Goal: Information Seeking & Learning: Learn about a topic

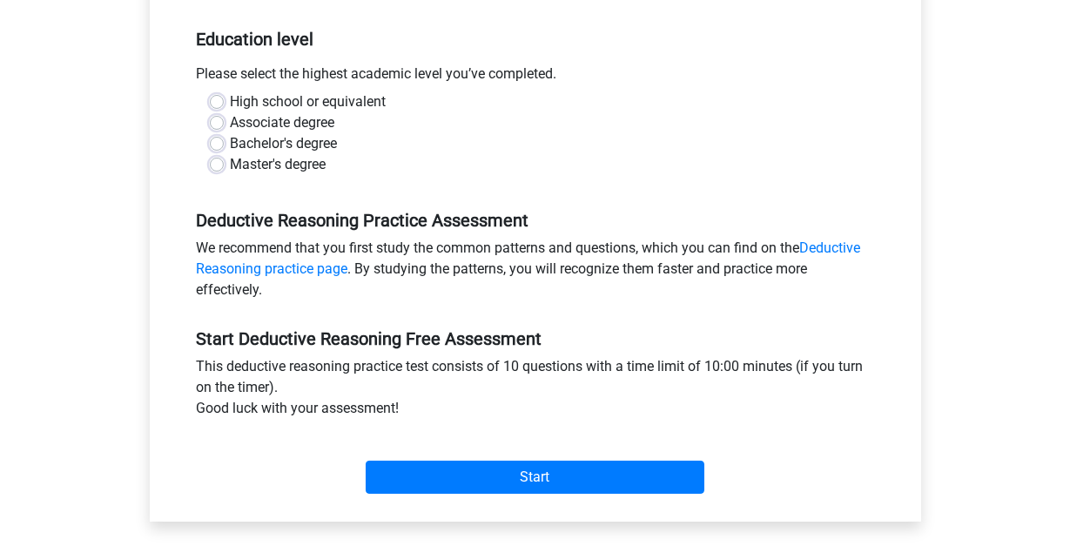
scroll to position [348, 0]
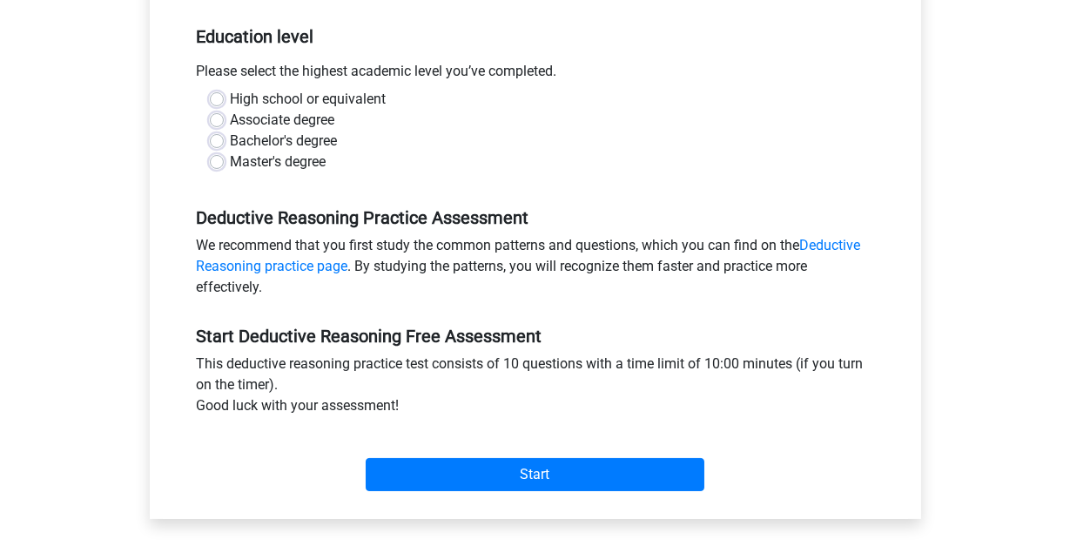
click at [231, 155] on label "Master's degree" at bounding box center [279, 162] width 96 height 21
click at [220, 155] on input "Master's degree" at bounding box center [217, 160] width 14 height 17
radio input "true"
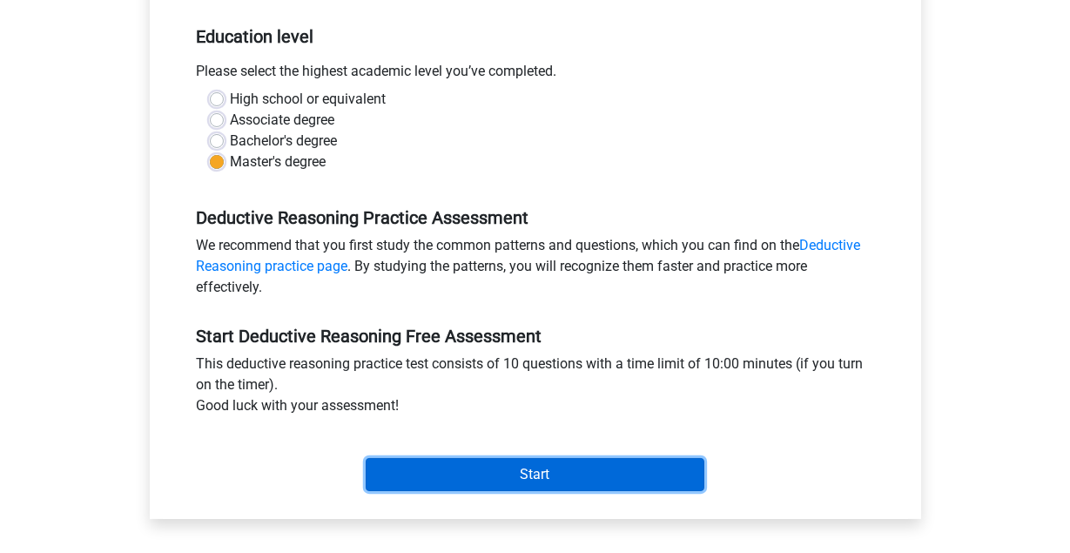
click at [507, 476] on input "Start" at bounding box center [535, 474] width 339 height 33
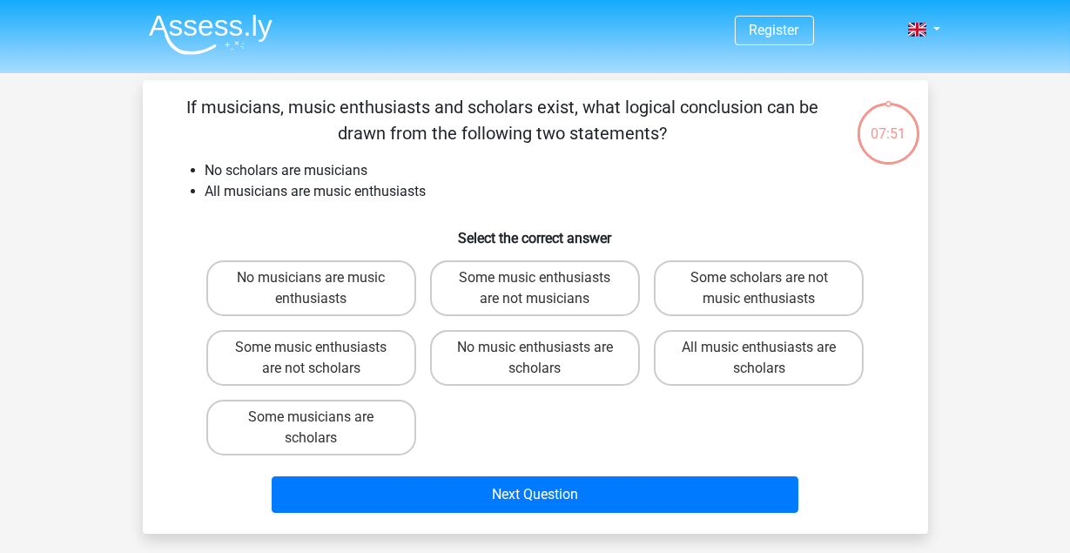
click at [501, 354] on label "No music enthusiasts are scholars" at bounding box center [535, 358] width 210 height 56
click at [535, 354] on input "No music enthusiasts are scholars" at bounding box center [540, 353] width 11 height 11
radio input "true"
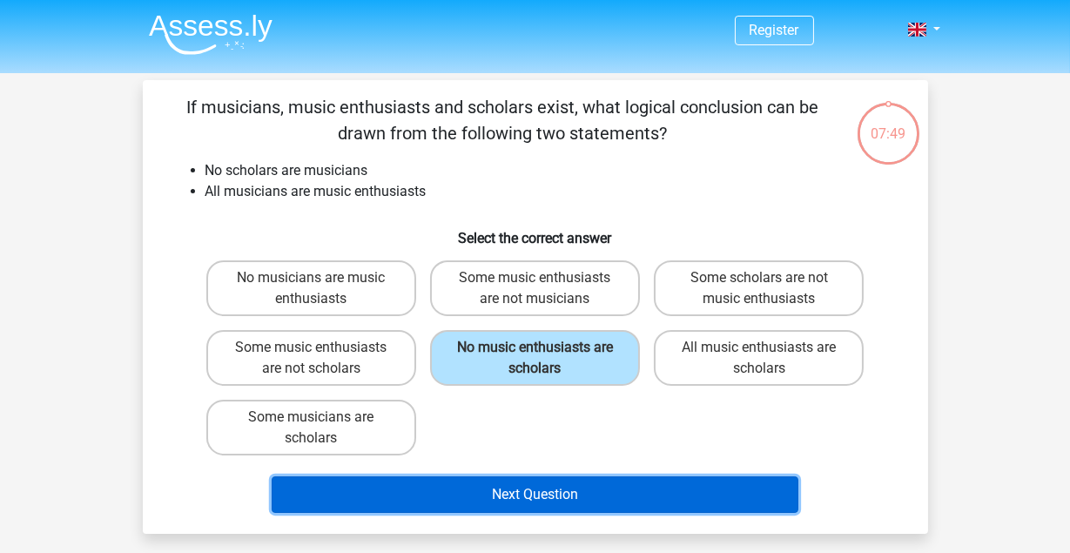
click at [535, 497] on button "Next Question" at bounding box center [535, 494] width 527 height 37
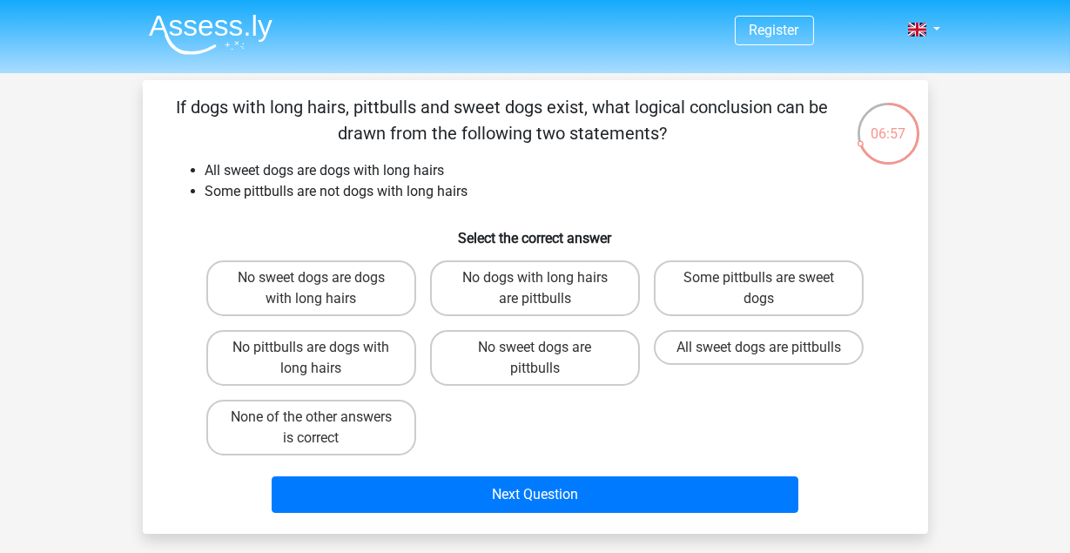
click at [518, 284] on label "No dogs with long hairs are pittbulls" at bounding box center [535, 288] width 210 height 56
click at [535, 284] on input "No dogs with long hairs are pittbulls" at bounding box center [540, 283] width 11 height 11
radio input "true"
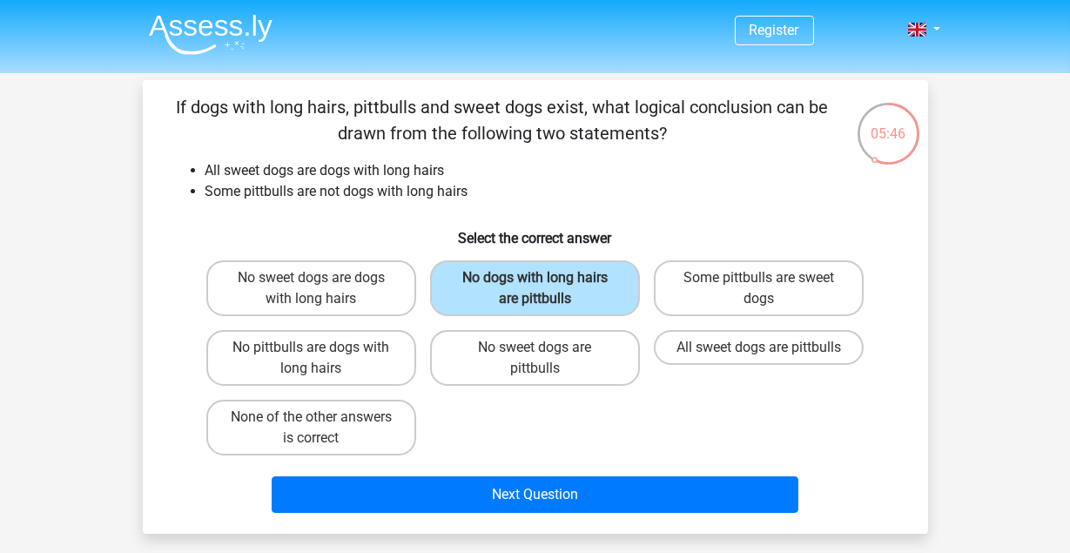
click at [540, 356] on input "No sweet dogs are pittbulls" at bounding box center [540, 353] width 11 height 11
radio input "true"
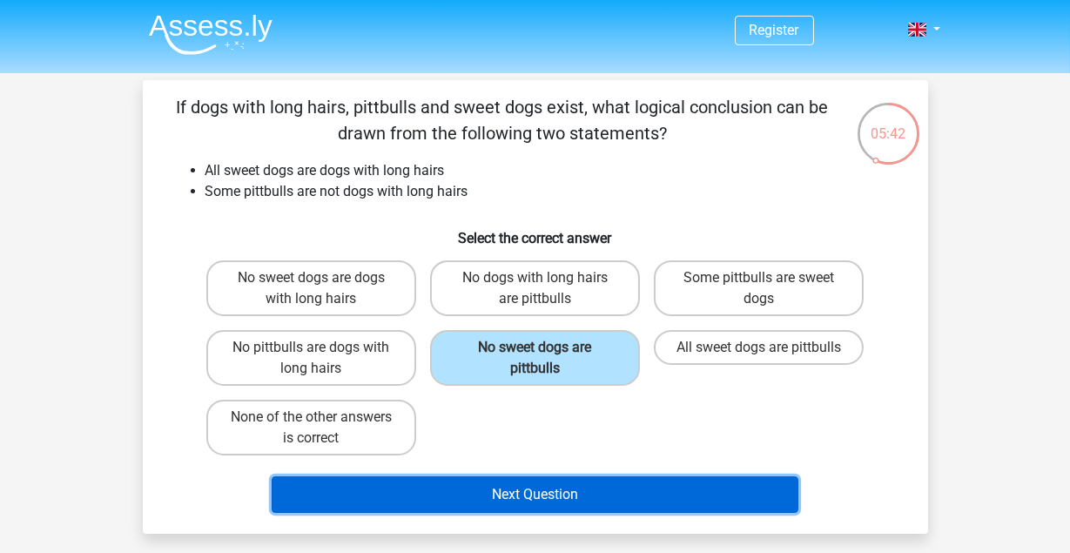
click at [531, 494] on button "Next Question" at bounding box center [535, 494] width 527 height 37
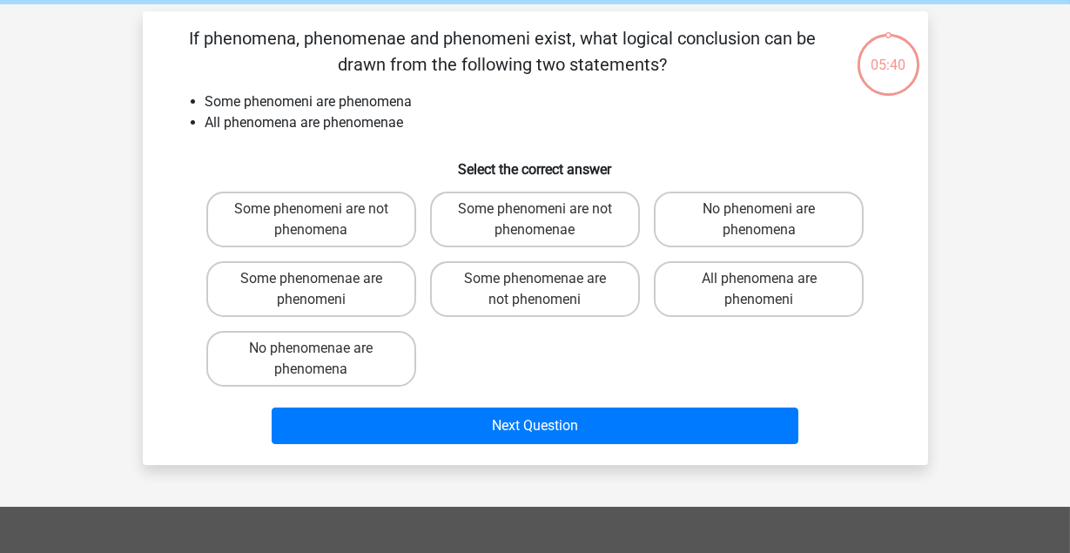
scroll to position [80, 0]
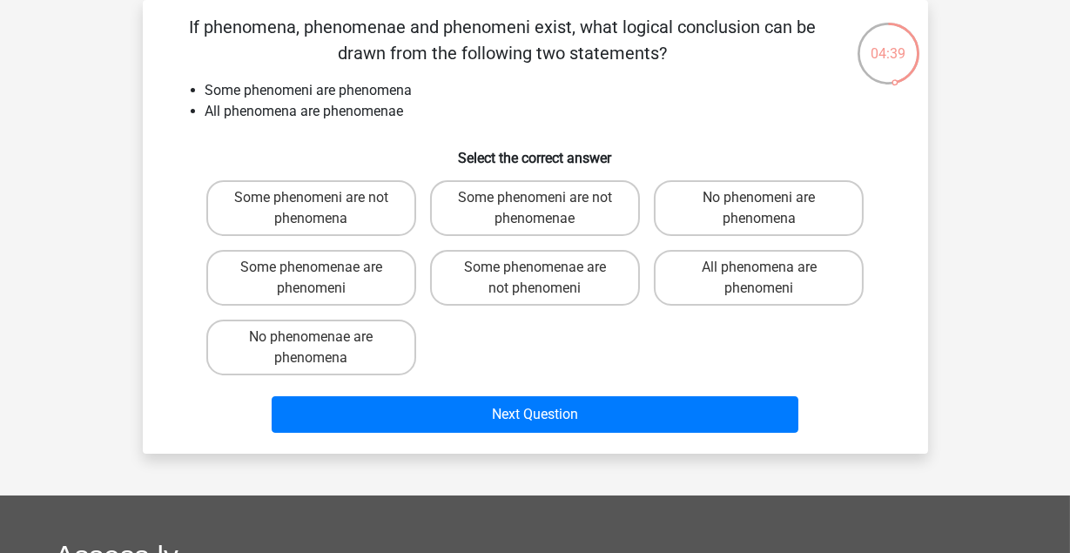
click at [318, 201] on input "Some phenomeni are not phenomena" at bounding box center [316, 203] width 11 height 11
radio input "true"
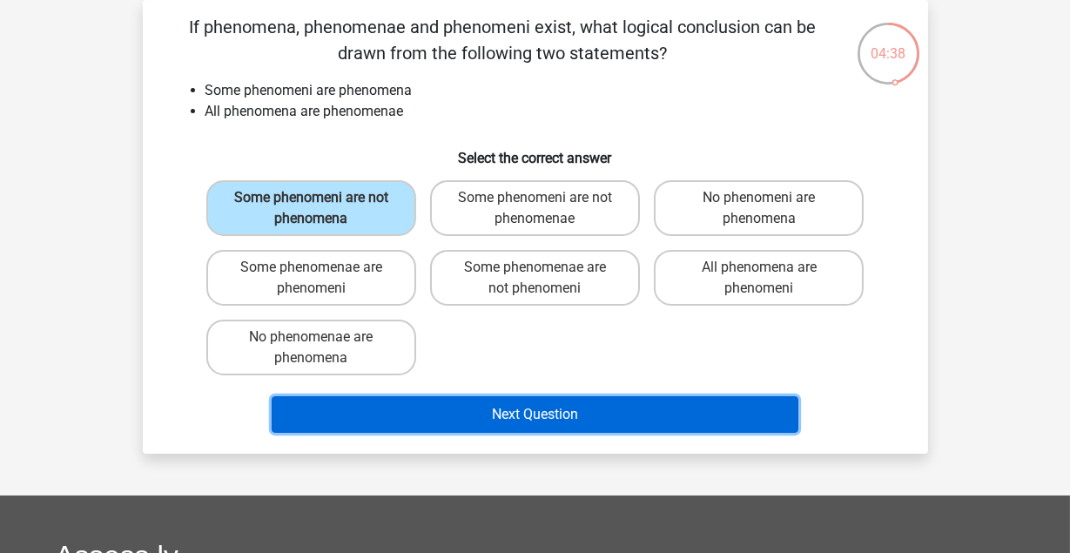
click at [526, 405] on button "Next Question" at bounding box center [535, 414] width 527 height 37
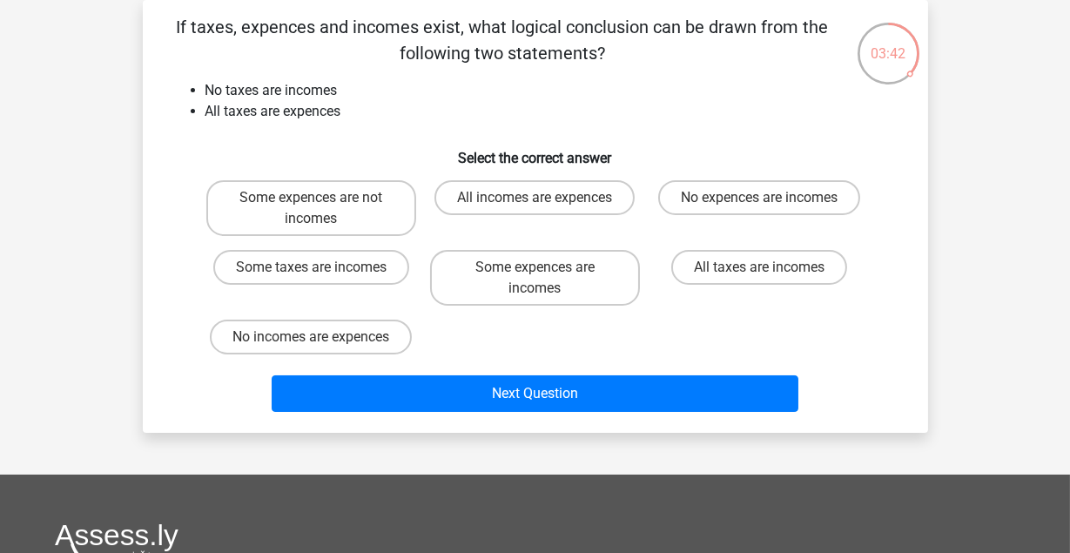
click at [787, 198] on label "No expences are incomes" at bounding box center [759, 197] width 202 height 35
click at [771, 198] on input "No expences are incomes" at bounding box center [765, 203] width 11 height 11
radio input "true"
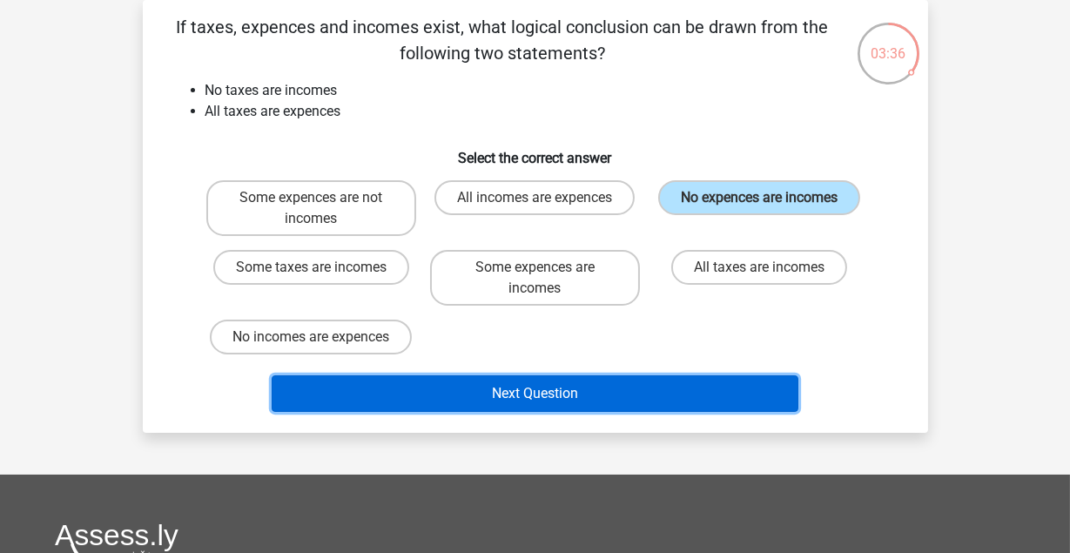
click at [475, 396] on button "Next Question" at bounding box center [535, 393] width 527 height 37
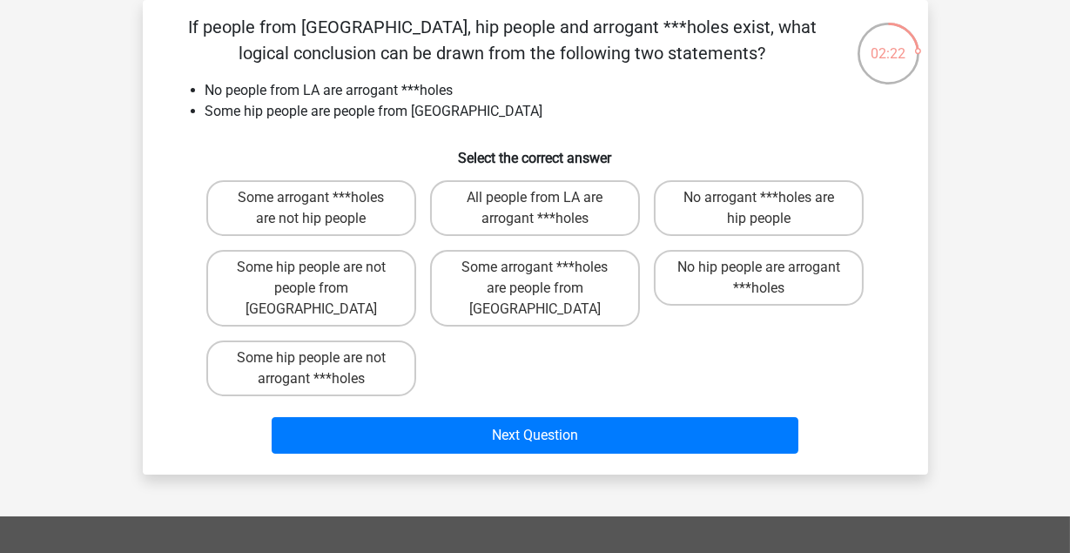
click at [301, 354] on label "Some hip people are not arrogant ***holes" at bounding box center [311, 369] width 210 height 56
click at [311, 358] on input "Some hip people are not arrogant ***holes" at bounding box center [316, 363] width 11 height 11
radio input "true"
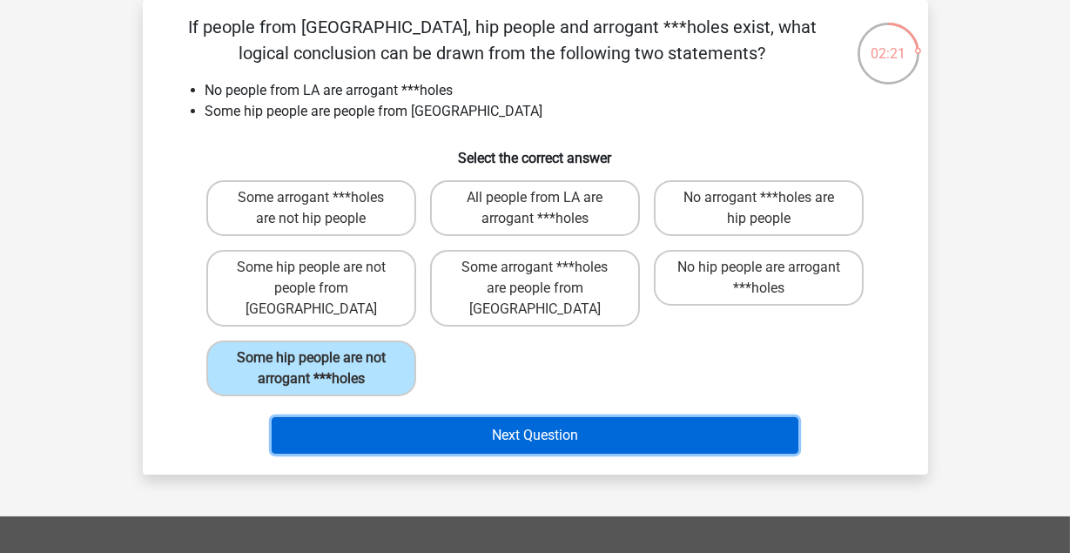
click at [543, 417] on button "Next Question" at bounding box center [535, 435] width 527 height 37
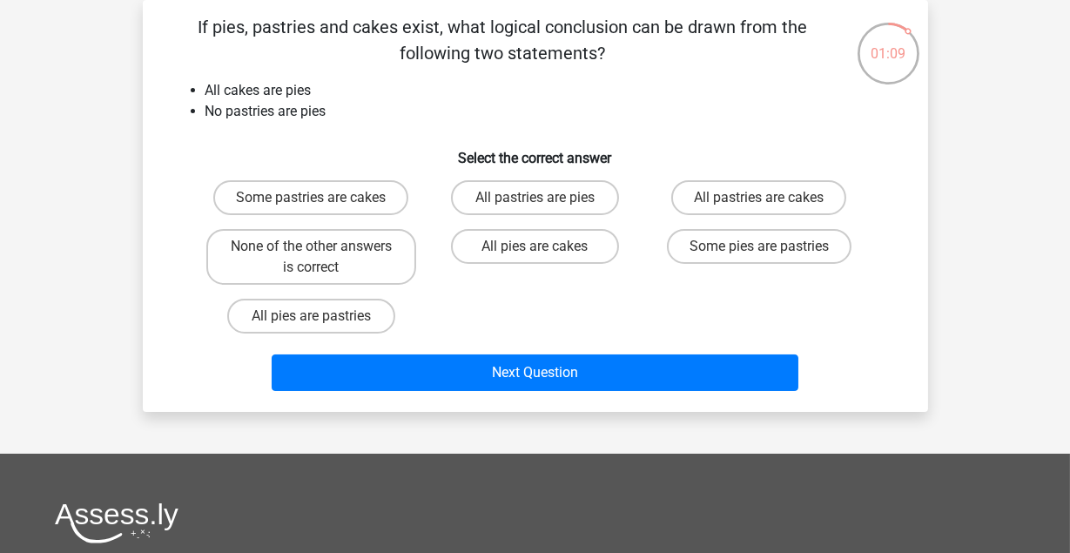
click at [307, 199] on label "Some pastries are cakes" at bounding box center [310, 197] width 195 height 35
click at [311, 199] on input "Some pastries are cakes" at bounding box center [316, 203] width 11 height 11
radio input "true"
click at [301, 260] on label "None of the other answers is correct" at bounding box center [311, 257] width 210 height 56
click at [311, 258] on input "None of the other answers is correct" at bounding box center [316, 251] width 11 height 11
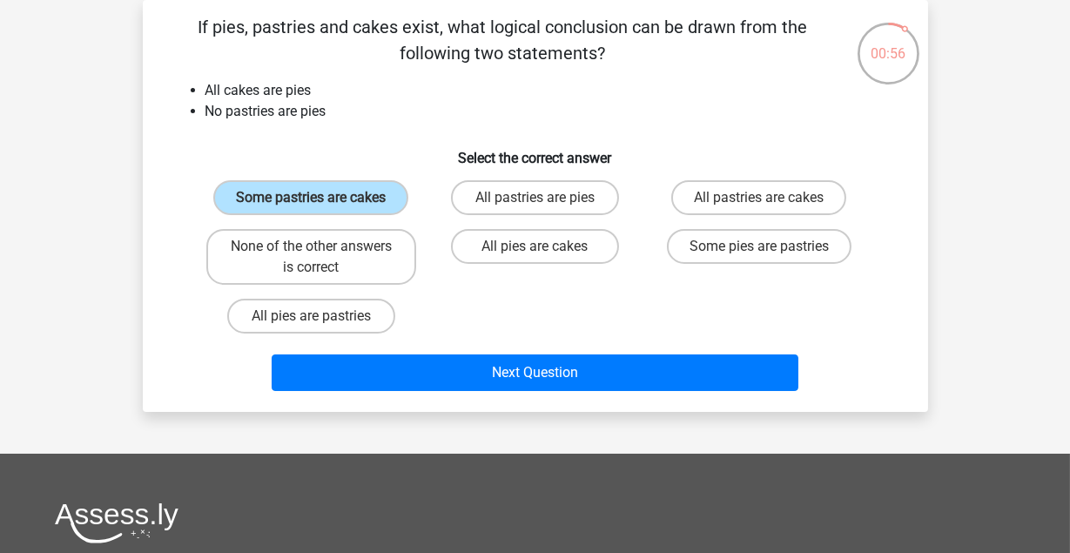
radio input "true"
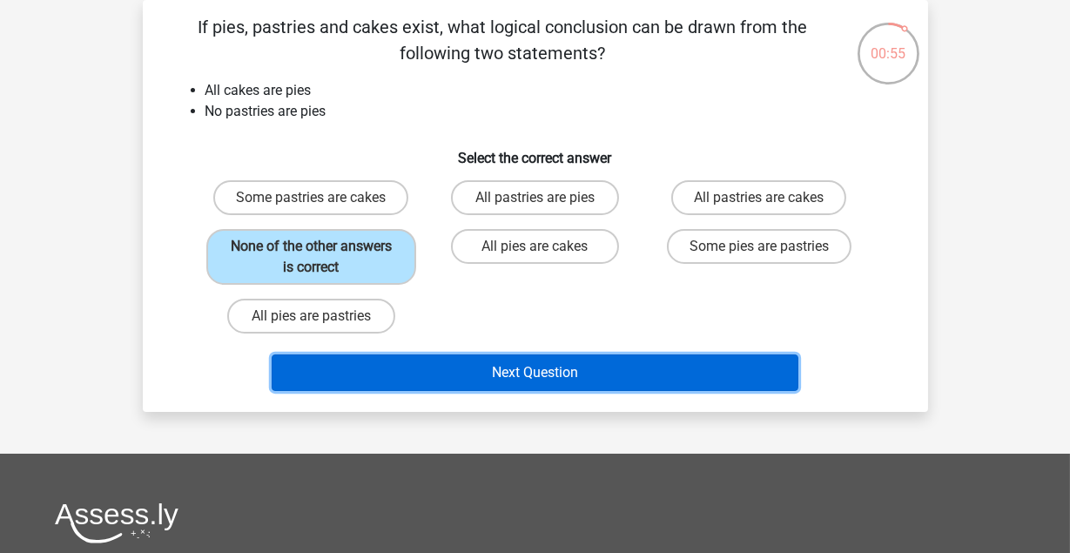
click at [512, 375] on button "Next Question" at bounding box center [535, 373] width 527 height 37
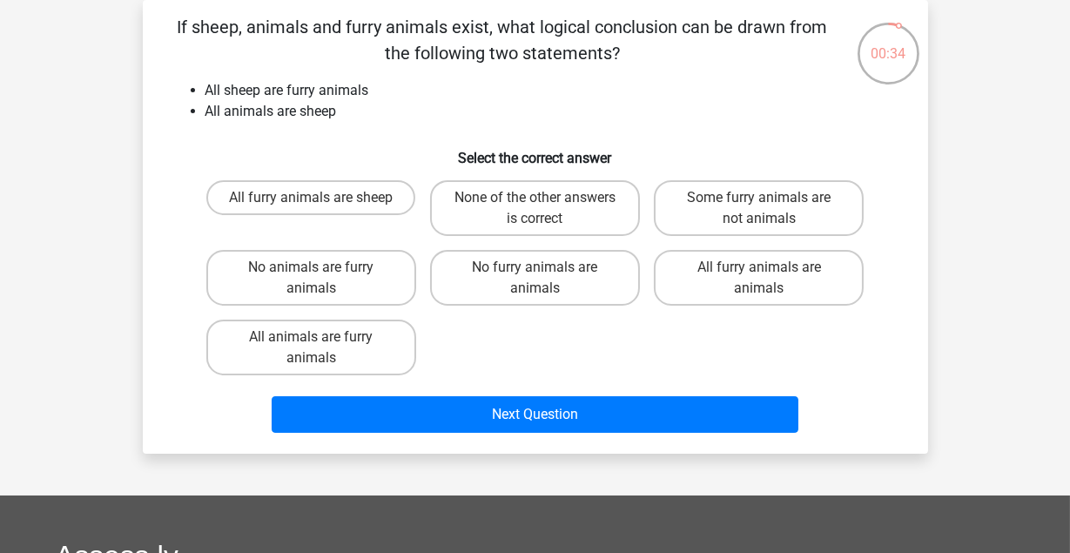
click at [357, 200] on label "All furry animals are sheep" at bounding box center [310, 197] width 209 height 35
click at [322, 200] on input "All furry animals are sheep" at bounding box center [316, 203] width 11 height 11
radio input "true"
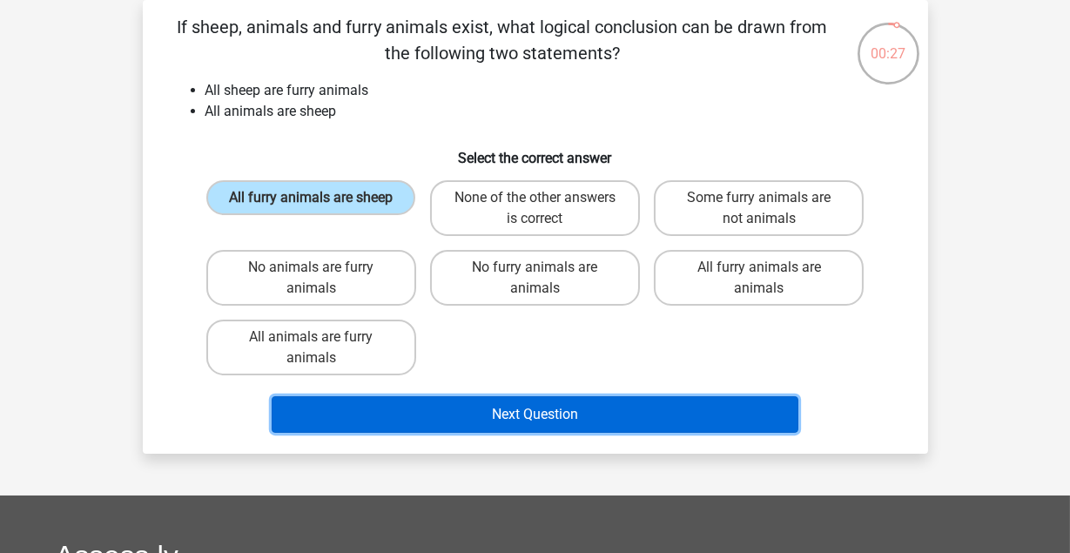
click at [506, 420] on button "Next Question" at bounding box center [535, 414] width 527 height 37
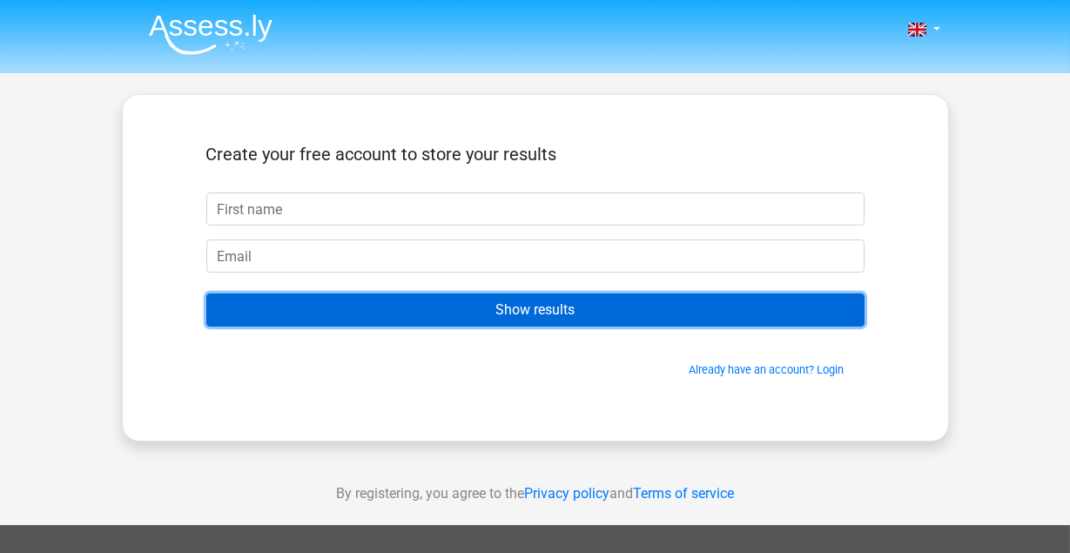
click at [517, 312] on input "Show results" at bounding box center [535, 310] width 658 height 33
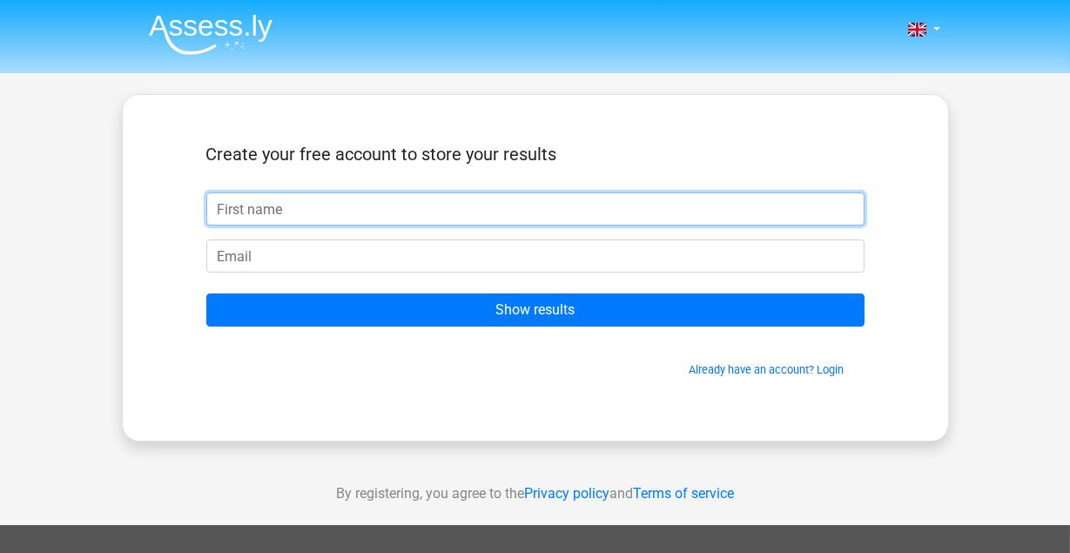
click at [253, 208] on input "text" at bounding box center [535, 208] width 658 height 33
type input "jay"
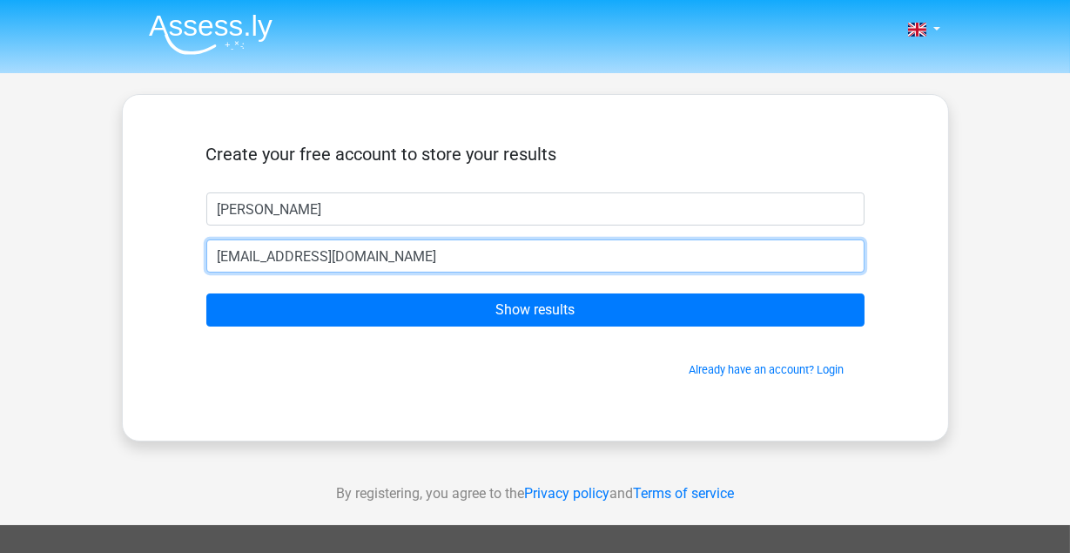
type input "jaycee07864@gmail.com"
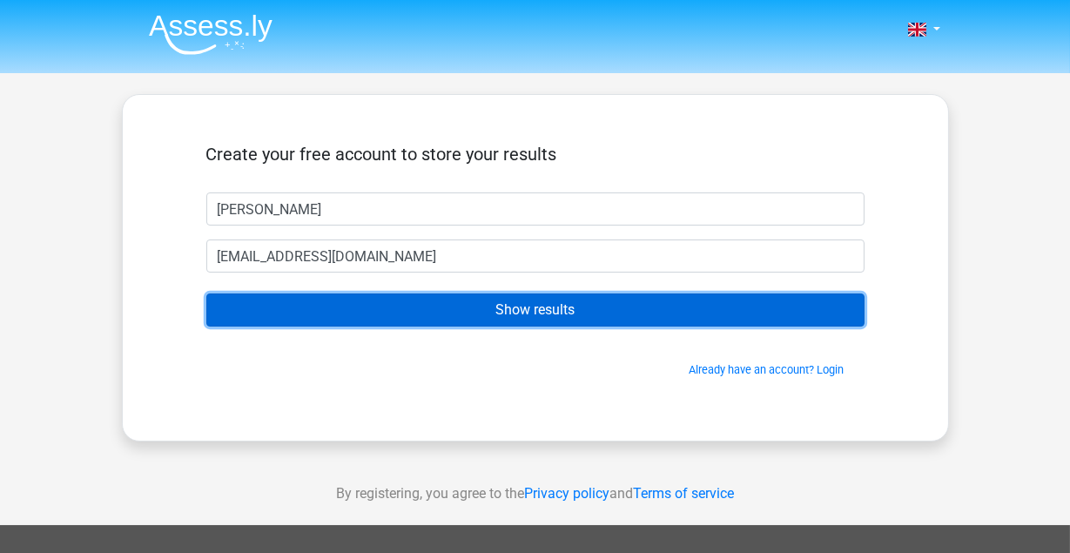
click at [486, 311] on input "Show results" at bounding box center [535, 310] width 658 height 33
